Goal: Transaction & Acquisition: Purchase product/service

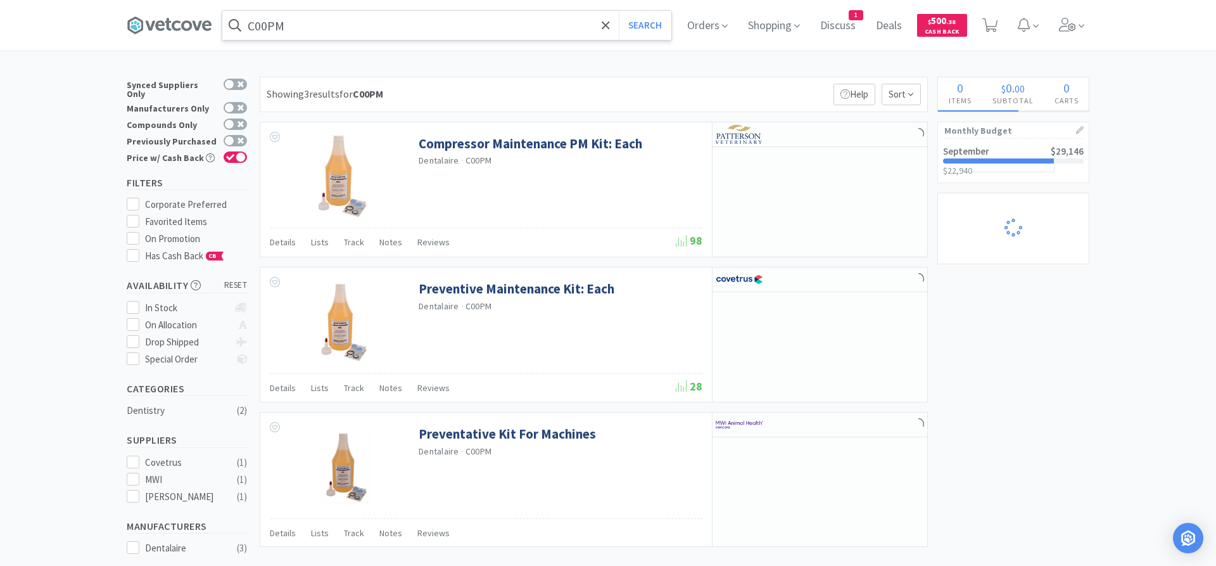
click at [313, 25] on input "C00PM" at bounding box center [446, 25] width 449 height 29
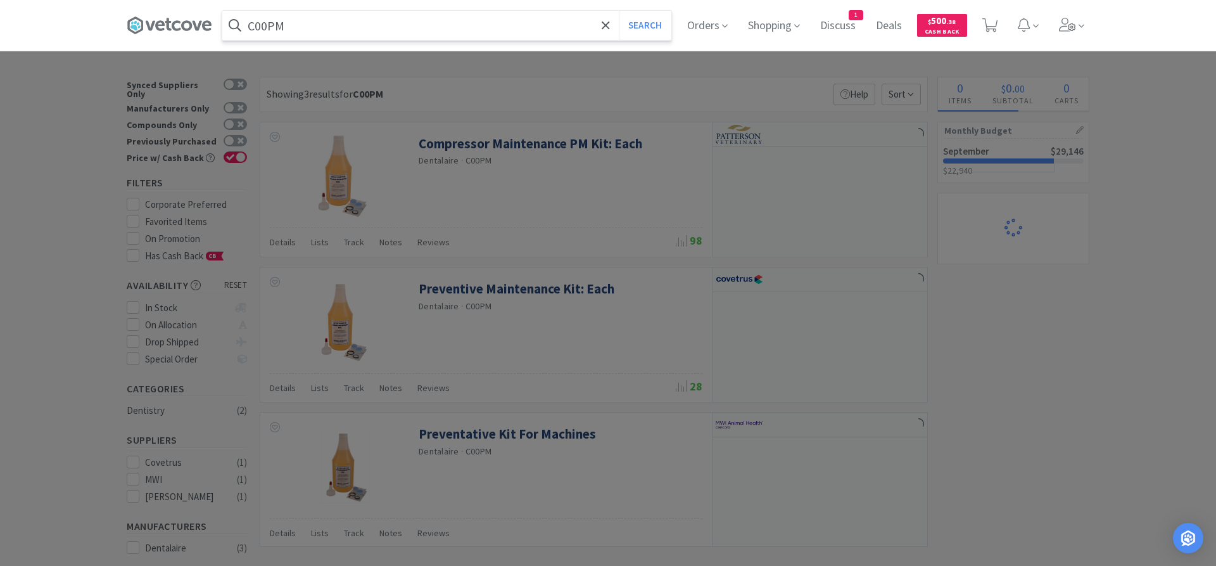
click at [313, 25] on input "C00PM" at bounding box center [446, 25] width 449 height 29
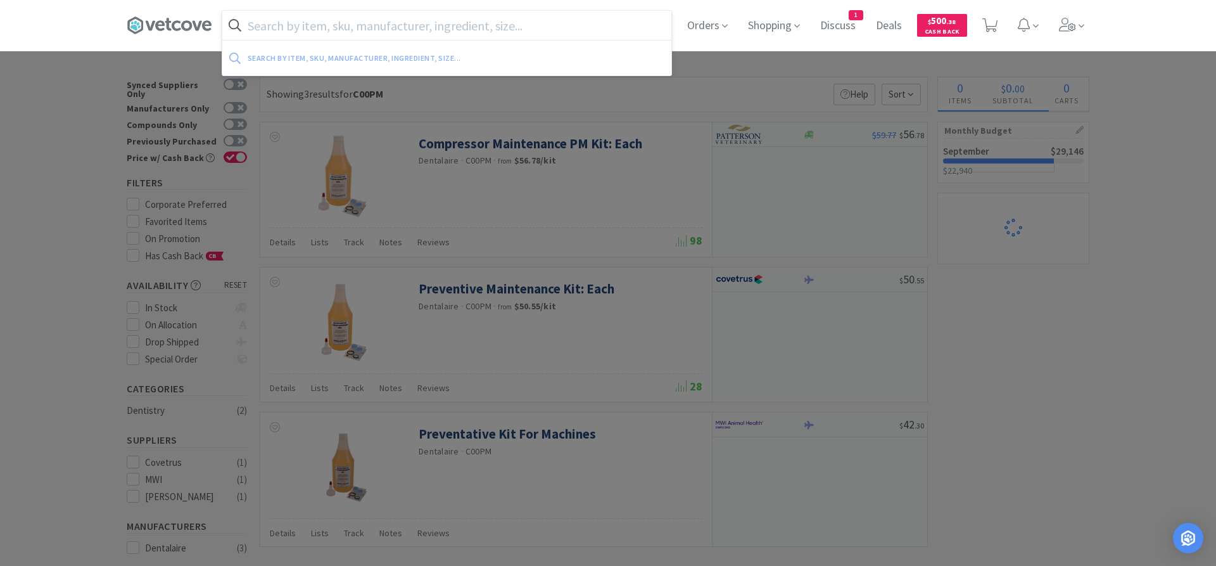
select select "2"
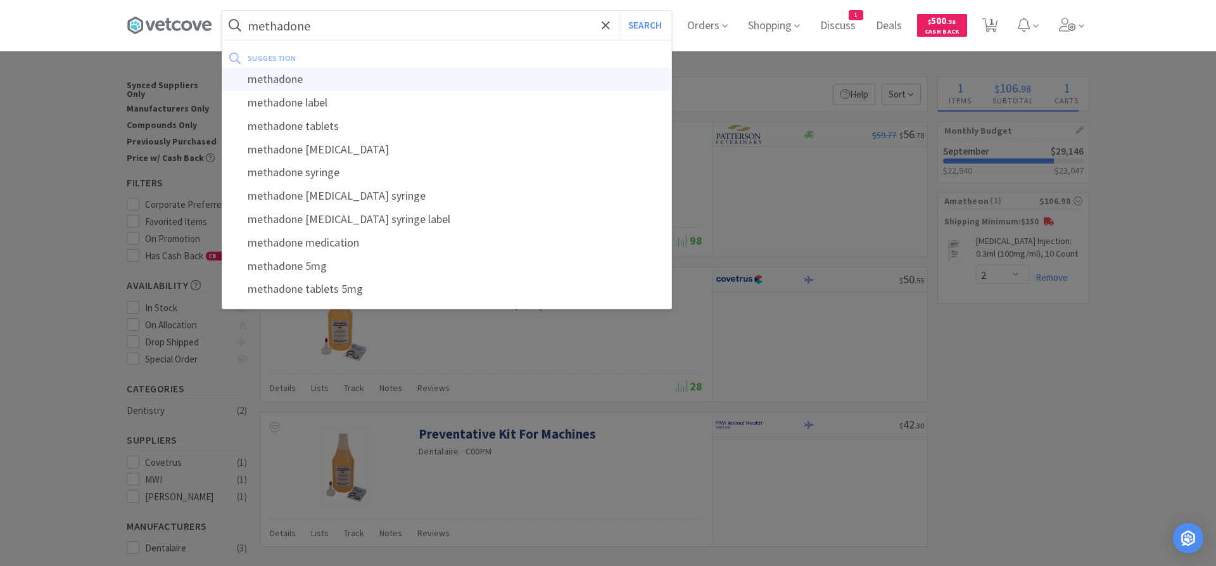
click at [287, 83] on div "methadone" at bounding box center [446, 79] width 449 height 23
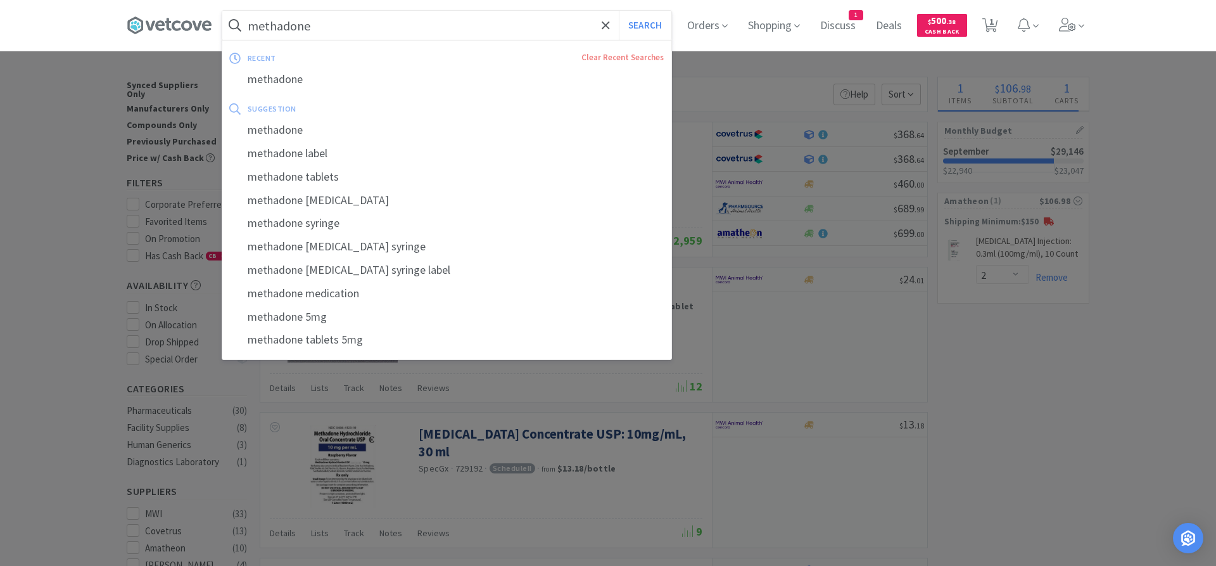
click at [362, 16] on input "methadone" at bounding box center [446, 25] width 449 height 29
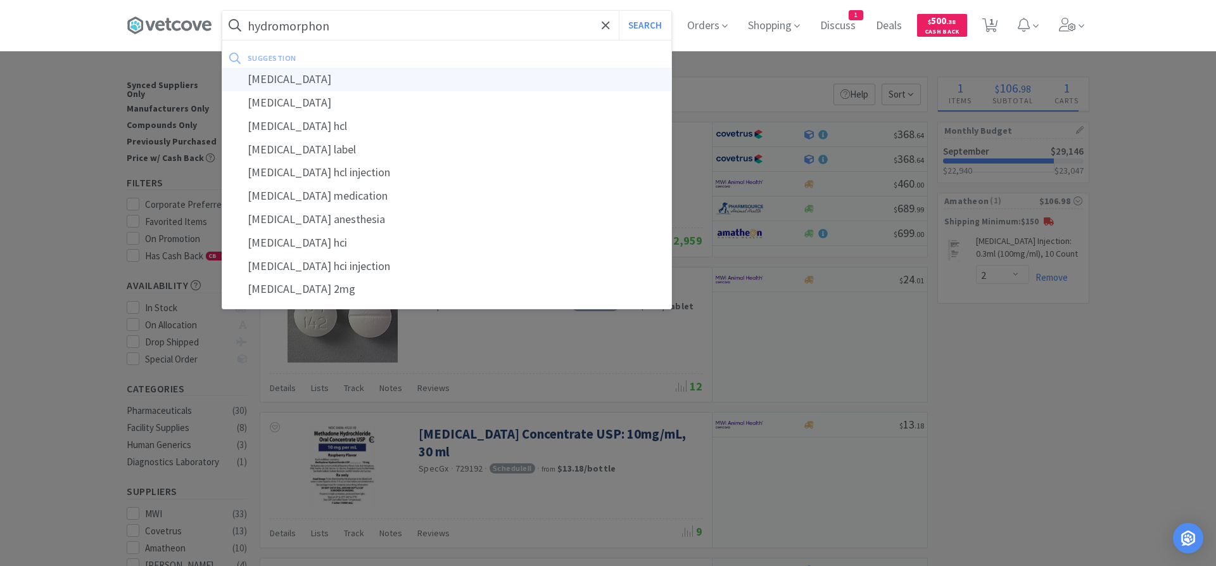
click at [315, 83] on div "[MEDICAL_DATA]" at bounding box center [446, 79] width 449 height 23
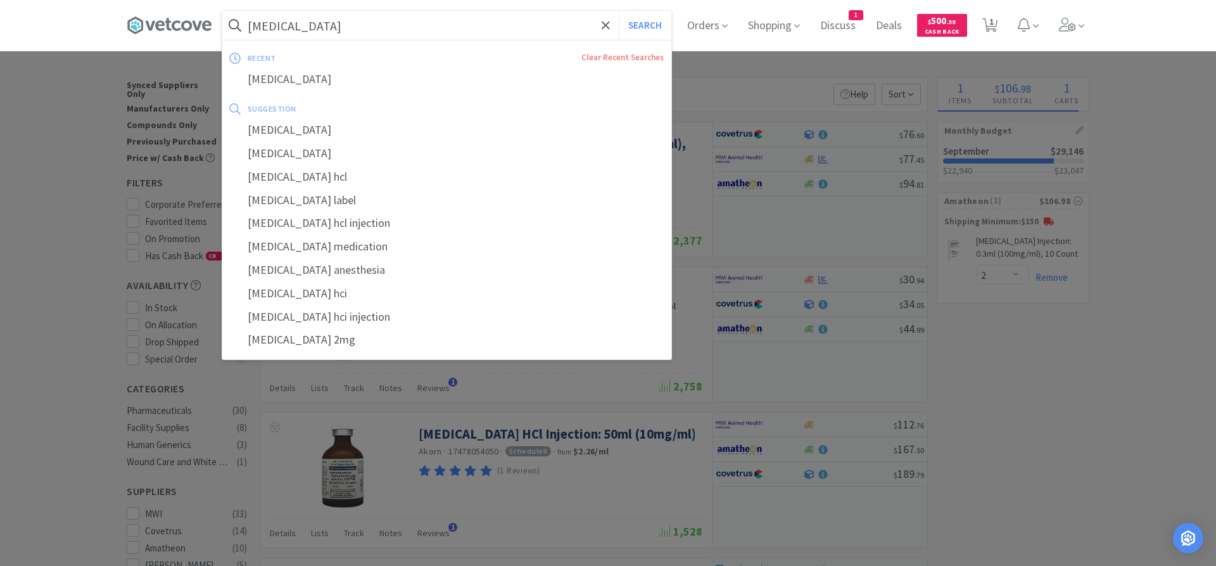
drag, startPoint x: 341, startPoint y: 26, endPoint x: 37, endPoint y: -11, distance: 306.3
click at [222, 11] on input "[MEDICAL_DATA]" at bounding box center [446, 25] width 449 height 29
drag, startPoint x: 347, startPoint y: 24, endPoint x: 0, endPoint y: 1, distance: 347.9
click at [222, 11] on input "[MEDICAL_DATA]" at bounding box center [446, 25] width 449 height 29
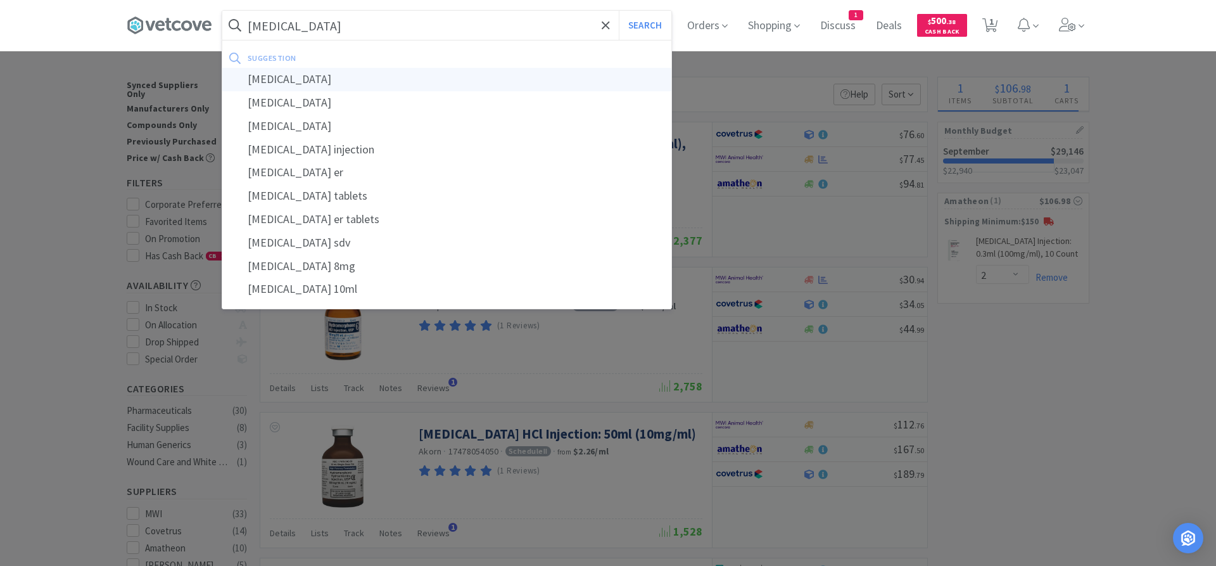
type input "[MEDICAL_DATA]"
click at [272, 82] on div "[MEDICAL_DATA]" at bounding box center [446, 79] width 449 height 23
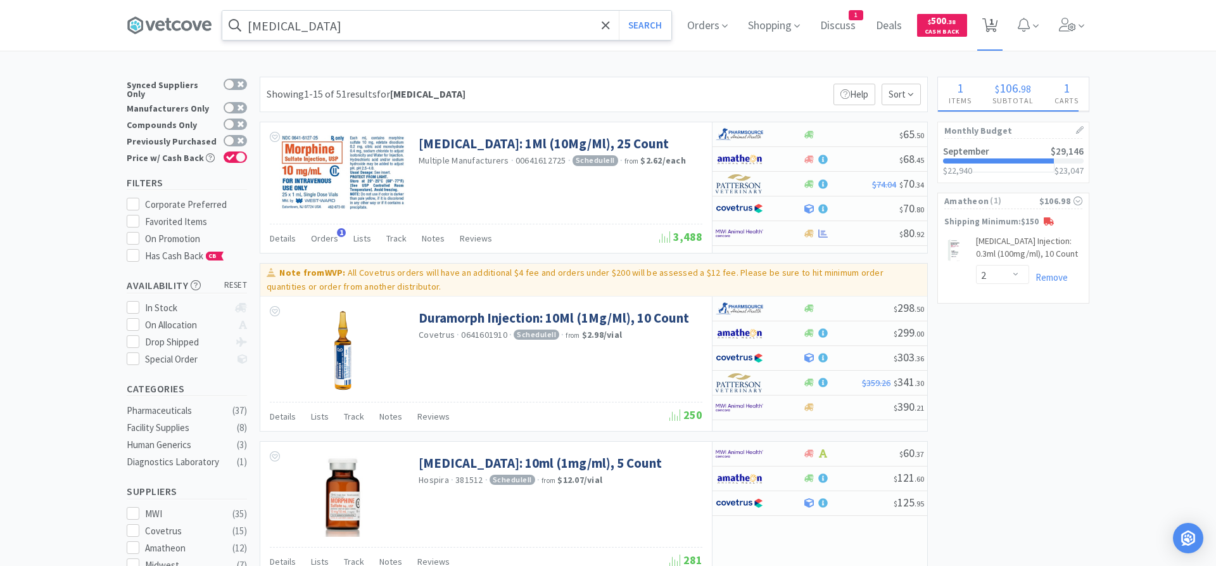
click at [991, 20] on span "1" at bounding box center [991, 21] width 4 height 51
select select "2"
